Goal: Information Seeking & Learning: Find specific fact

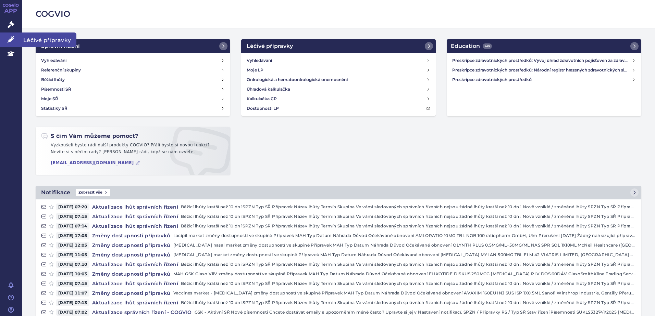
click at [5, 35] on link "Léčivé přípravky" at bounding box center [11, 40] width 22 height 14
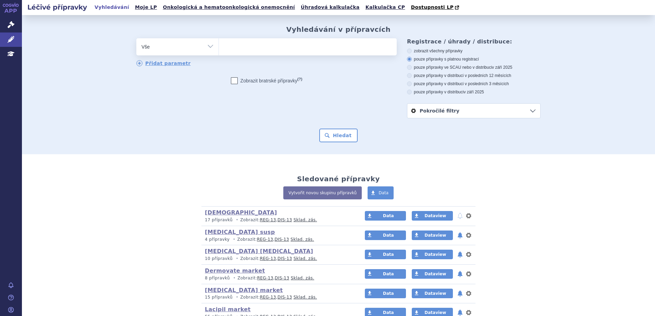
click at [270, 54] on span at bounding box center [308, 46] width 178 height 17
click at [219, 54] on select at bounding box center [218, 46] width 0 height 17
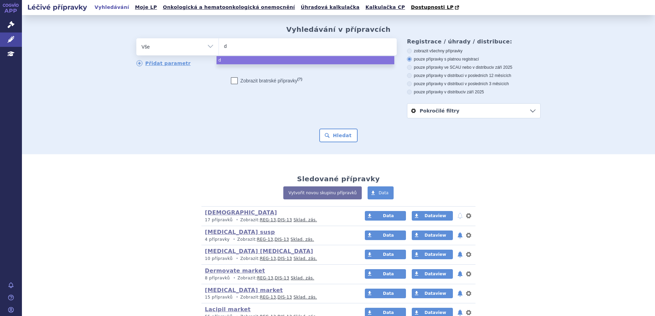
type input "du"
type input "duod"
type input "duodar"
type input "duodart"
select select "duodart"
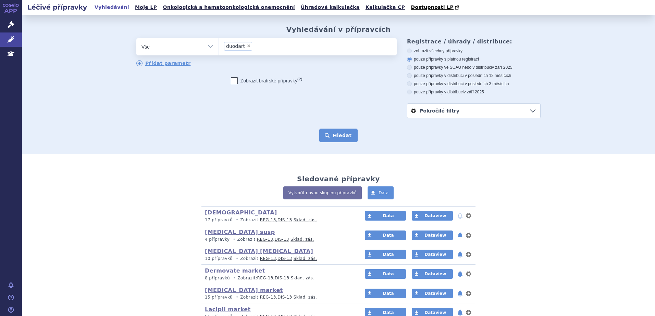
click at [330, 135] on button "Hledat" at bounding box center [338, 136] width 39 height 14
